Goal: Information Seeking & Learning: Learn about a topic

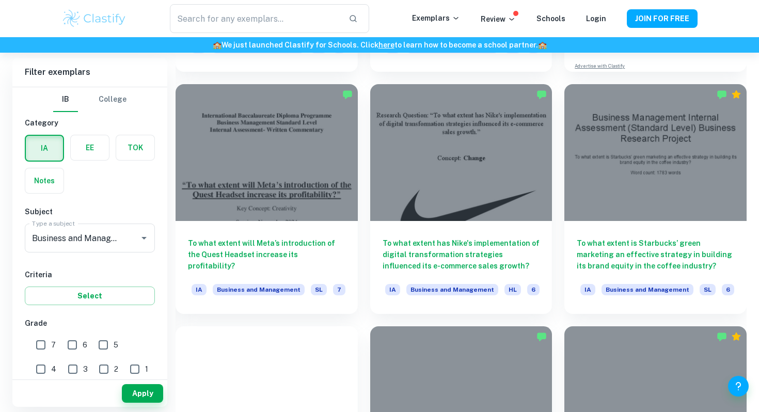
scroll to position [540, 0]
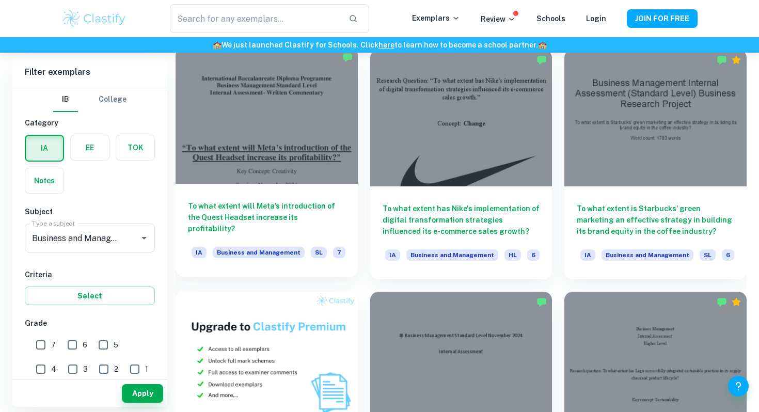
click at [315, 150] on div at bounding box center [267, 115] width 182 height 136
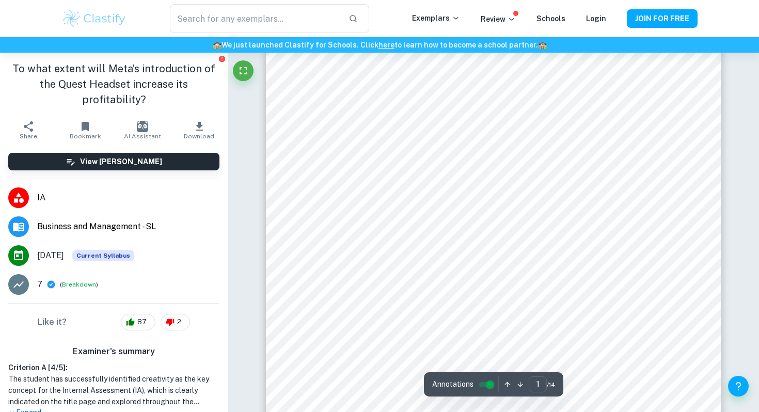
scroll to position [267, 0]
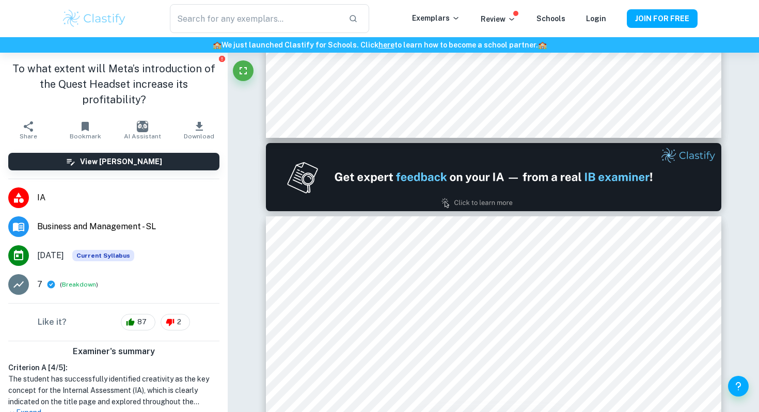
type input "2"
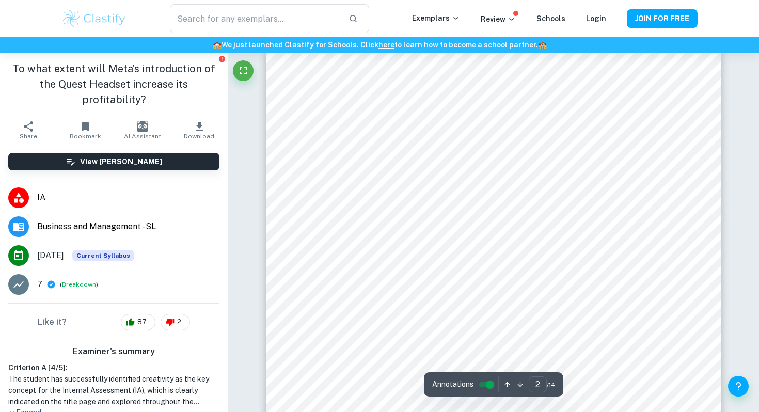
scroll to position [725, 0]
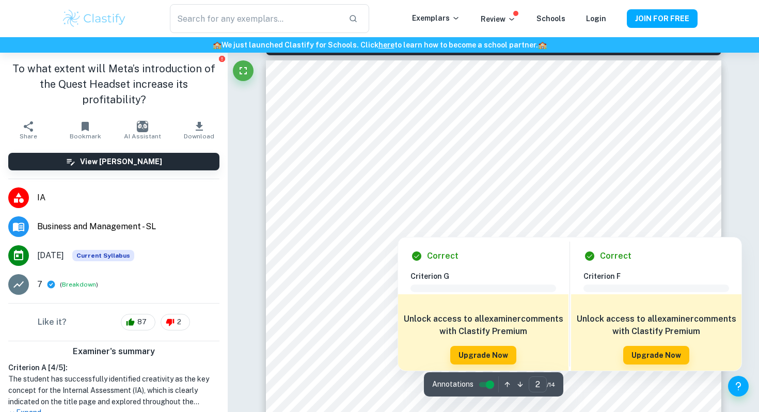
click at [368, 217] on div at bounding box center [493, 213] width 345 height 21
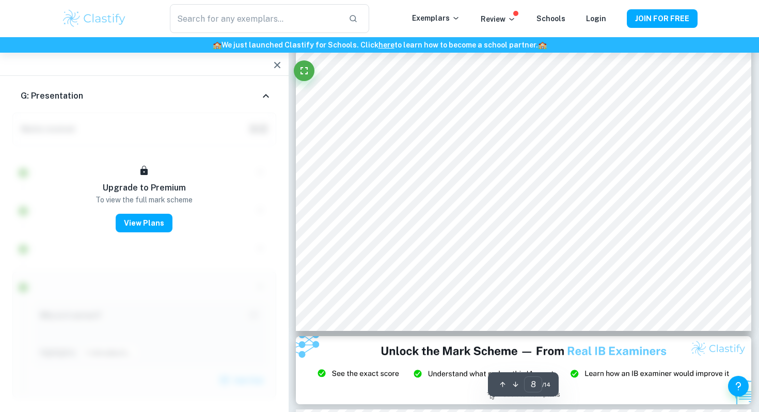
scroll to position [5068, 0]
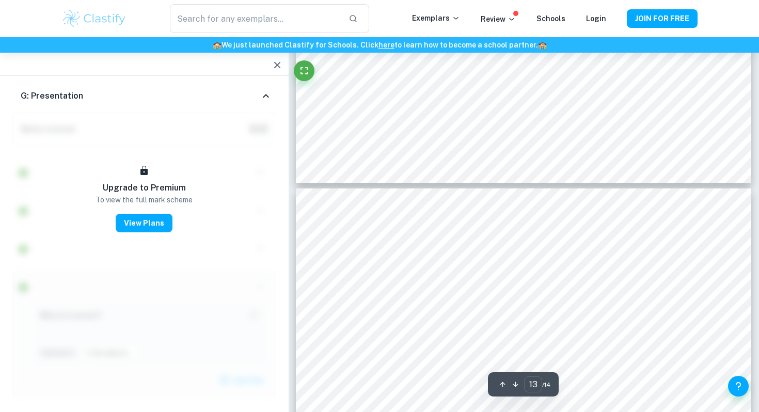
type input "14"
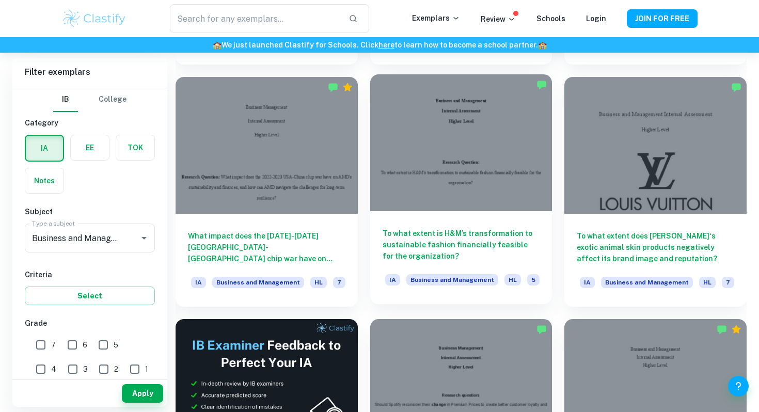
scroll to position [1426, 0]
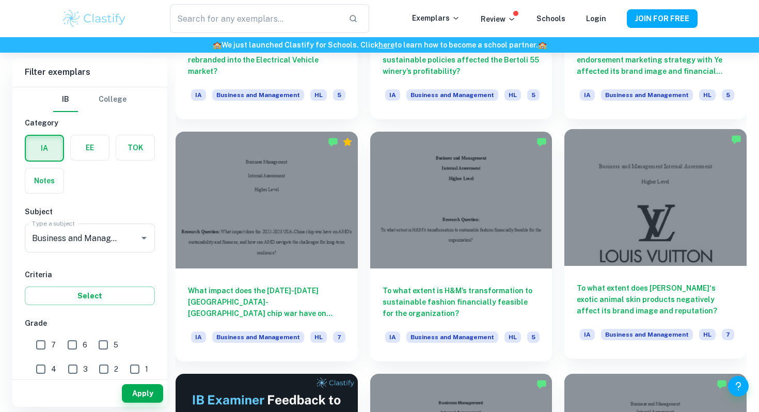
click at [651, 202] on div at bounding box center [655, 197] width 182 height 136
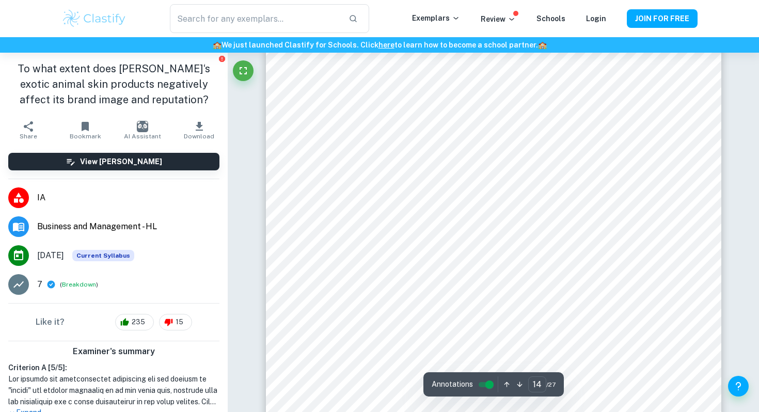
scroll to position [8007, 0]
type input "20"
